Goal: Use online tool/utility: Use online tool/utility

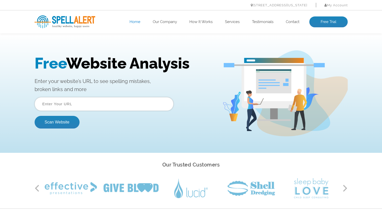
click at [82, 101] on input "text" at bounding box center [104, 104] width 139 height 14
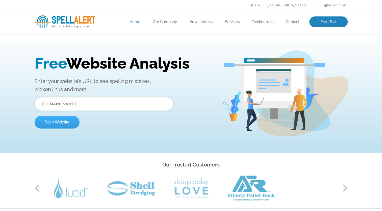
type input "seasidebeachdecor.com"
click at [69, 123] on button "Scan Website" at bounding box center [57, 122] width 45 height 13
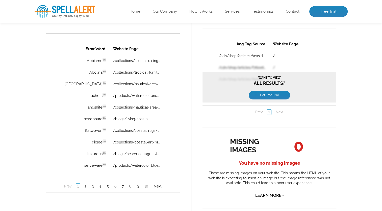
scroll to position [379, 0]
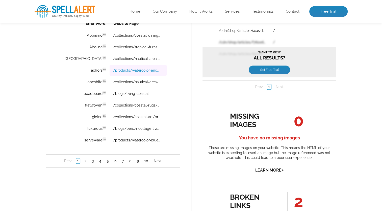
click at [138, 71] on link "/products/watercolor-anchor-credenza" at bounding box center [136, 70] width 47 height 4
click at [113, 127] on link "/blogs/beach-cottage-living/building-materials-for-a-coastal-interior-renovation" at bounding box center [136, 128] width 47 height 4
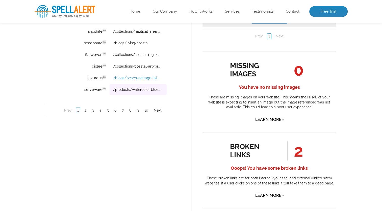
scroll to position [455, 0]
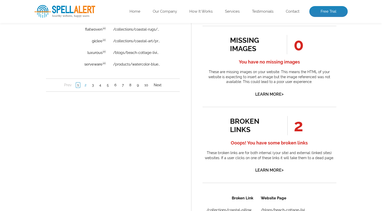
click at [85, 83] on link "2" at bounding box center [85, 85] width 4 height 5
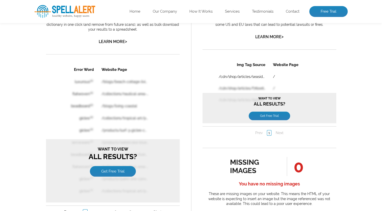
scroll to position [329, 0]
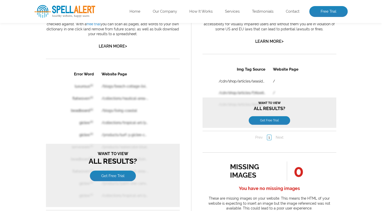
click at [159, 89] on table "Error Word Website Page luxurous en /blogs/beach-cottage-living/building-materi…" at bounding box center [112, 135] width 109 height 134
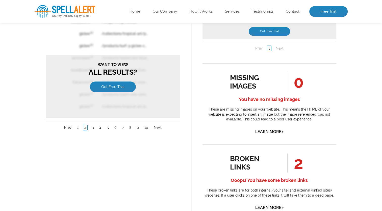
scroll to position [430, 0]
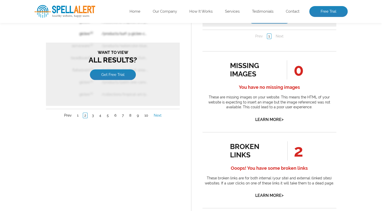
click at [156, 113] on link "Next" at bounding box center [157, 115] width 10 height 5
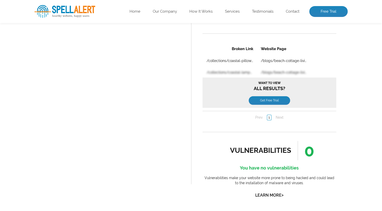
scroll to position [606, 0]
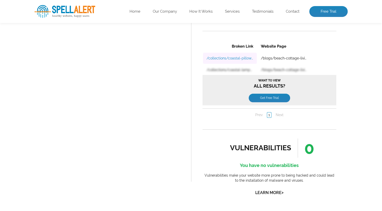
click at [244, 59] on link "/collections/coastal-pillows/products/shell-pink-pillow-20-in" at bounding box center [229, 58] width 47 height 4
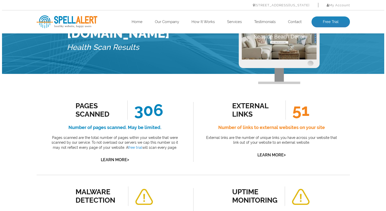
scroll to position [0, 0]
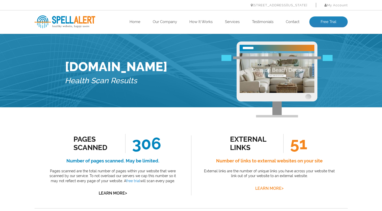
click at [275, 188] on link "Learn More >" at bounding box center [269, 188] width 28 height 5
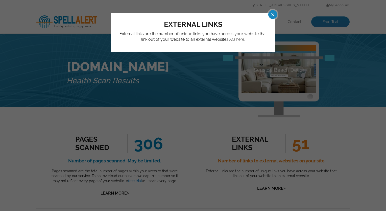
click at [234, 40] on link "FAQ here." at bounding box center [236, 39] width 18 height 5
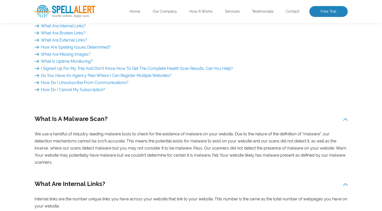
scroll to position [126, 0]
